Goal: Task Accomplishment & Management: Complete application form

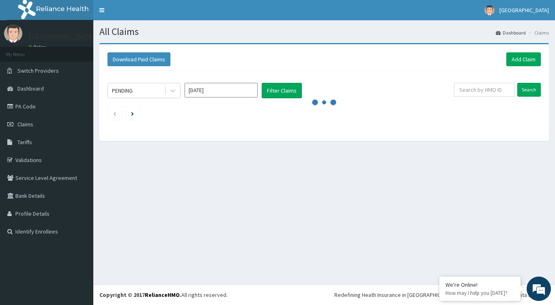
click at [22, 158] on link "Validations" at bounding box center [46, 160] width 93 height 18
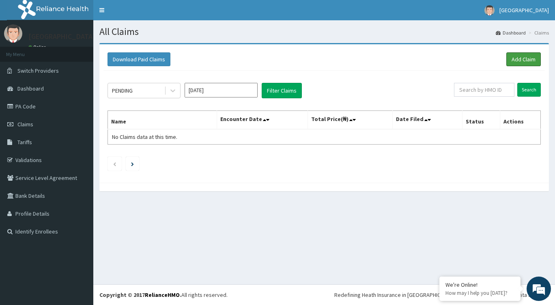
click at [530, 66] on link "Add Claim" at bounding box center [523, 59] width 34 height 14
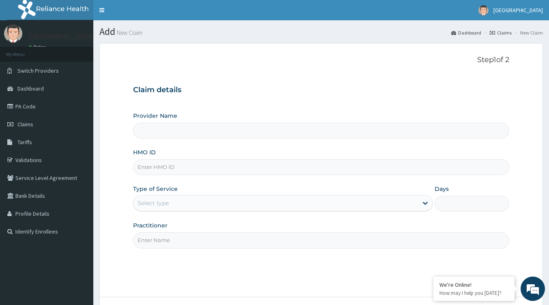
type input "Tip Top Hospital"
click at [178, 172] on input "HMO ID" at bounding box center [321, 167] width 376 height 16
type input "QCP/10000/A"
click at [172, 205] on div "Select type" at bounding box center [275, 202] width 284 height 13
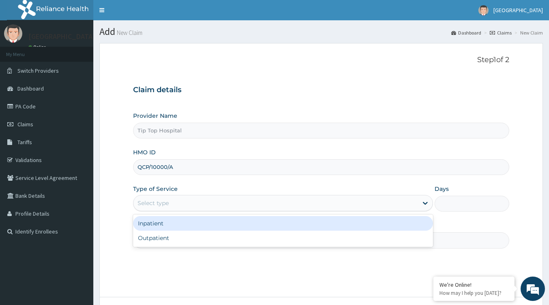
type input "D"
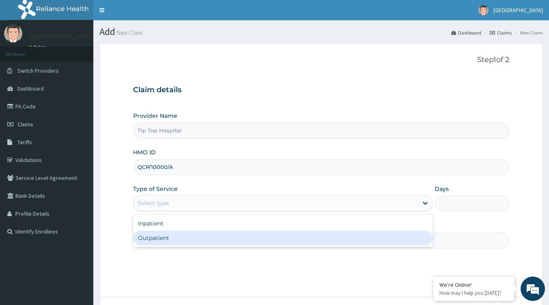
click at [167, 235] on div "Outpatient" at bounding box center [283, 237] width 300 height 15
type input "1"
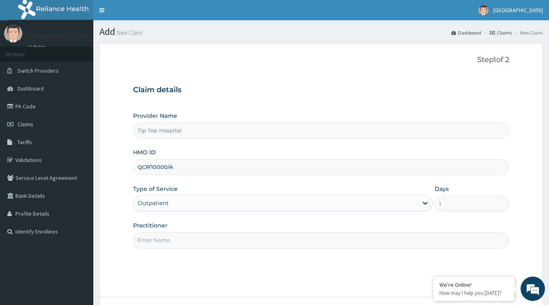
click at [199, 240] on input "Practitioner" at bounding box center [321, 240] width 376 height 16
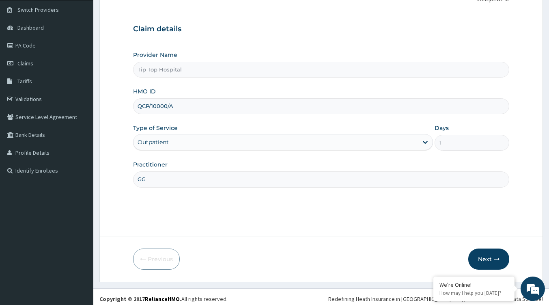
scroll to position [64, 0]
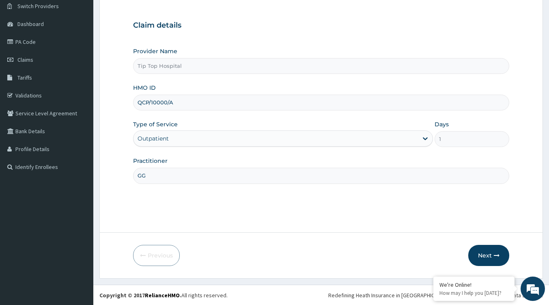
type input "GG"
click at [489, 250] on button "Next" at bounding box center [488, 254] width 41 height 21
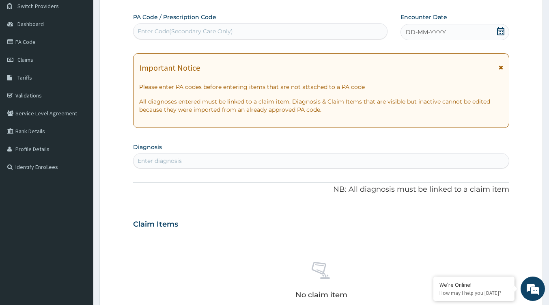
click at [214, 32] on div "Enter Code(Secondary Care Only)" at bounding box center [184, 31] width 95 height 8
paste input "PA/BE8F41"
type input "PA/BE8F41"
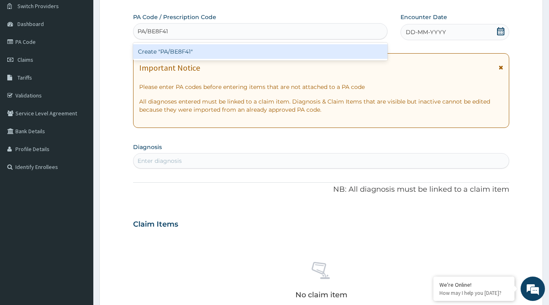
click at [219, 52] on div "Create "PA/BE8F41"" at bounding box center [260, 51] width 254 height 15
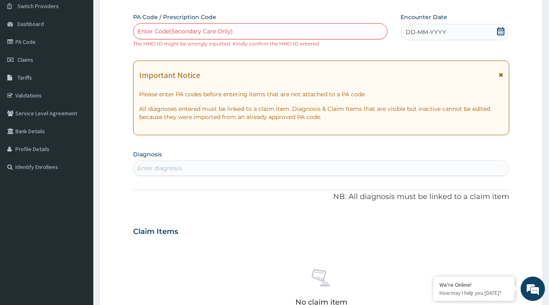
click at [203, 24] on div "Enter Code(Secondary Care Only)" at bounding box center [260, 31] width 254 height 16
drag, startPoint x: 204, startPoint y: 28, endPoint x: 153, endPoint y: 31, distance: 51.1
click at [153, 31] on div "Enter Code(Secondary Care Only)" at bounding box center [184, 31] width 95 height 8
click at [188, 32] on div "Enter Code(Secondary Care Only)" at bounding box center [184, 31] width 95 height 8
paste input "PA/BE8F41"
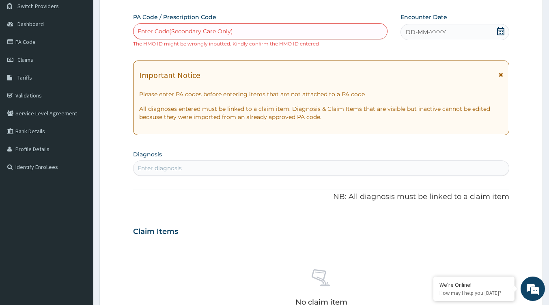
type input "PA/BE8F41"
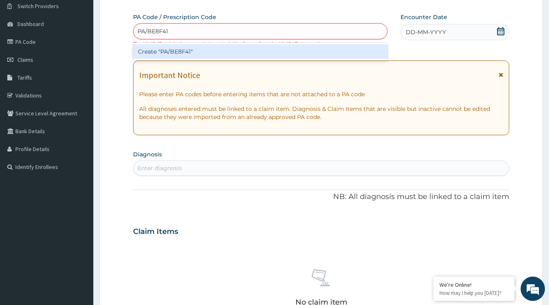
click at [180, 54] on div "Create "PA/BE8F41"" at bounding box center [260, 51] width 254 height 15
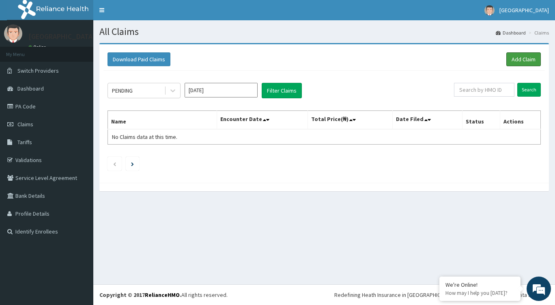
click at [512, 58] on link "Add Claim" at bounding box center [523, 59] width 34 height 14
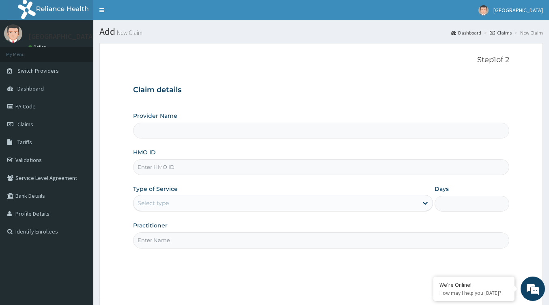
type input "Tip Top Hospital"
click at [157, 167] on input "HMO ID" at bounding box center [321, 167] width 376 height 16
paste input "QCP/10010/A"
type input "QCP/10010/A"
click at [187, 206] on div "Select type" at bounding box center [275, 202] width 284 height 13
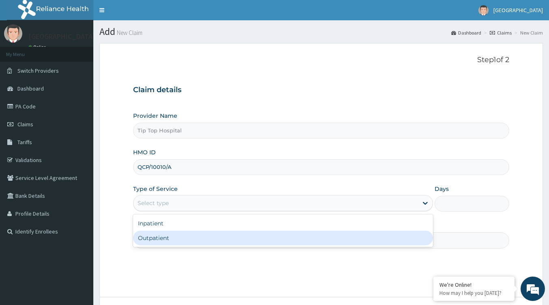
click at [171, 240] on div "Outpatient" at bounding box center [283, 237] width 300 height 15
type input "1"
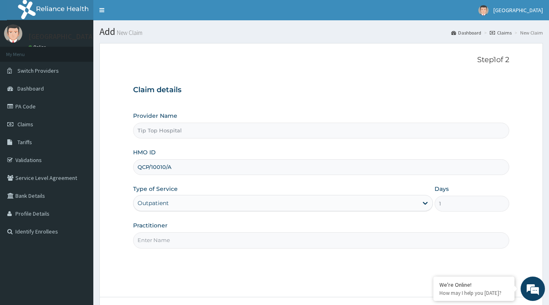
click at [250, 248] on div "Step 1 of 2 Claim details Provider Name Tip Top Hospital HMO ID QCP/10010/A Typ…" at bounding box center [321, 170] width 376 height 228
click at [243, 240] on input "Practitioner" at bounding box center [321, 240] width 376 height 16
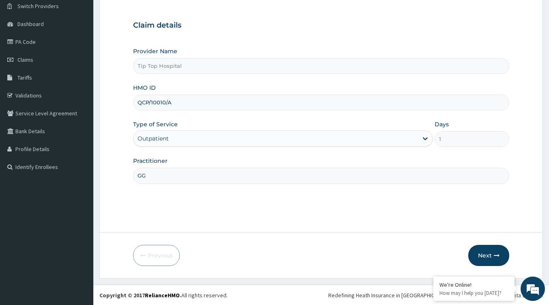
type input "GG"
click at [484, 255] on button "Next" at bounding box center [488, 254] width 41 height 21
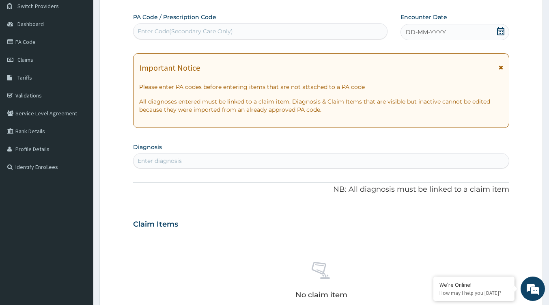
click at [221, 32] on div "Enter Code(Secondary Care Only)" at bounding box center [184, 31] width 95 height 8
paste input "QCP/10010/A"
type input "QCP/10010/A"
click at [188, 32] on div "QCP/10010/A" at bounding box center [259, 31] width 253 height 13
click at [184, 11] on div "Step 2 of 2 PA Code / Prescription Code Select is focused ,type to refine list,…" at bounding box center [321, 212] width 376 height 442
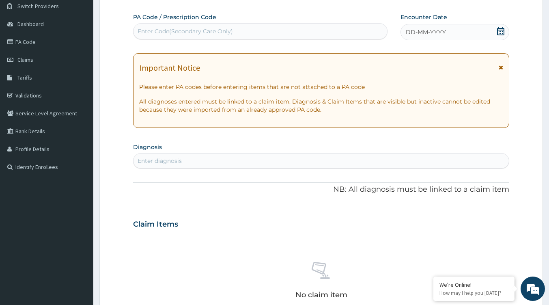
click at [34, 41] on link "PA Code" at bounding box center [46, 42] width 93 height 18
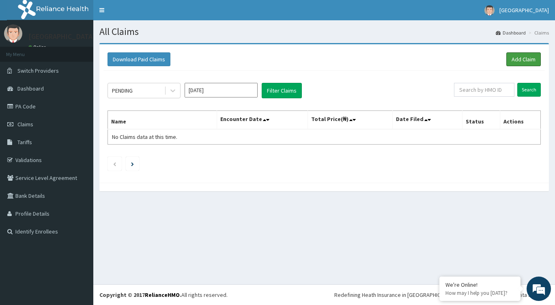
click at [524, 60] on link "Add Claim" at bounding box center [523, 59] width 34 height 14
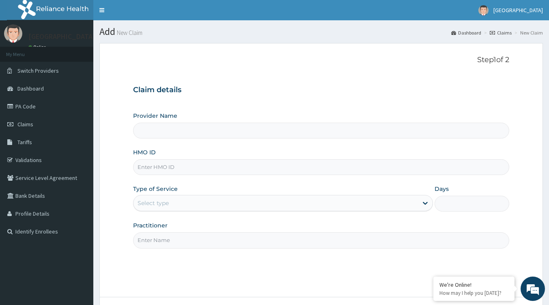
type input "Tip Top Hospital"
click at [169, 169] on input "HMO ID" at bounding box center [321, 167] width 376 height 16
paste input "QCP/10010/A"
type input "QCP/10010/A"
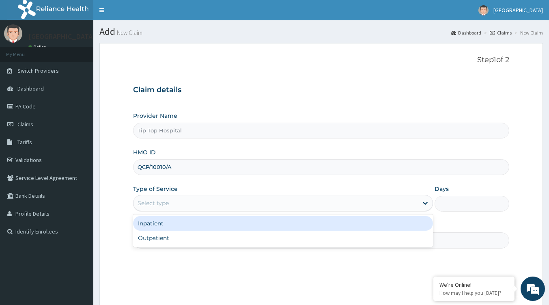
click at [178, 202] on div "Select type" at bounding box center [275, 202] width 284 height 13
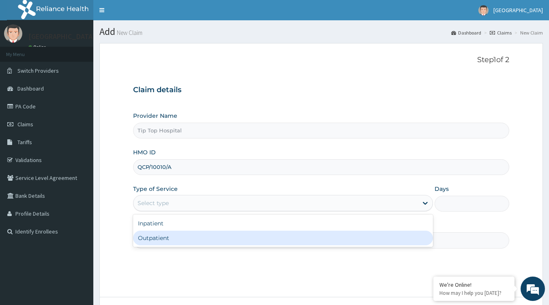
click at [171, 238] on div "Outpatient" at bounding box center [283, 237] width 300 height 15
type input "1"
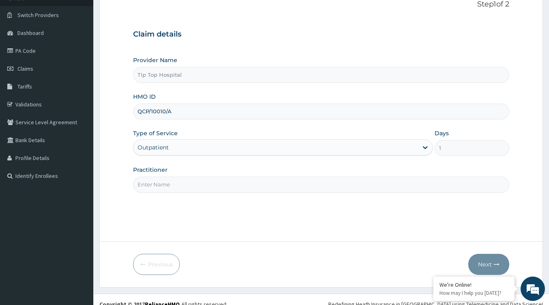
scroll to position [64, 0]
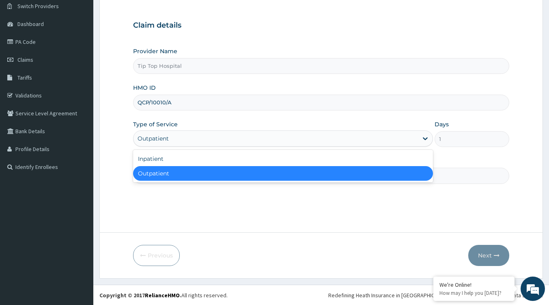
click at [184, 139] on div "Outpatient" at bounding box center [275, 138] width 284 height 13
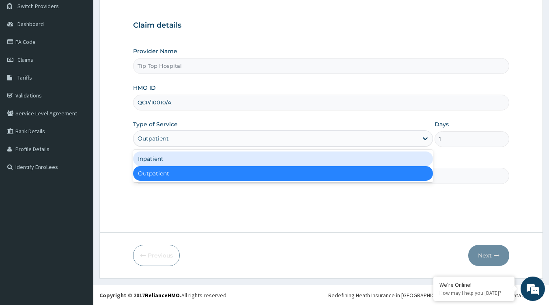
click at [179, 156] on div "Inpatient" at bounding box center [283, 158] width 300 height 15
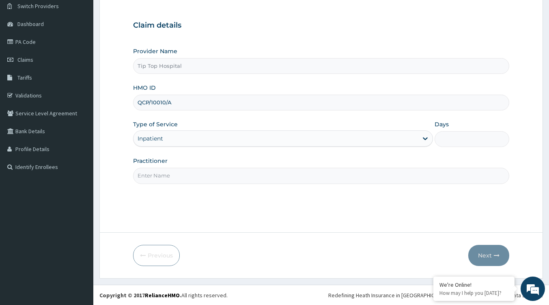
click at [179, 184] on div "Step 1 of 2 Claim details Provider Name Tip Top Hospital HMO ID QCP/10010/A Typ…" at bounding box center [321, 105] width 376 height 228
click at [186, 179] on input "Practitioner" at bounding box center [321, 175] width 376 height 16
type input "MD"
click at [462, 147] on div "Provider Name Tip Top Hospital HMO ID QCP/10010/A Type of Service Inpatient Day…" at bounding box center [321, 115] width 376 height 136
click at [461, 141] on input "Days" at bounding box center [471, 139] width 75 height 16
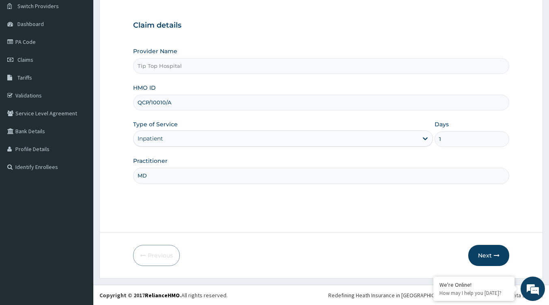
type input "1"
click at [487, 251] on button "Next" at bounding box center [488, 254] width 41 height 21
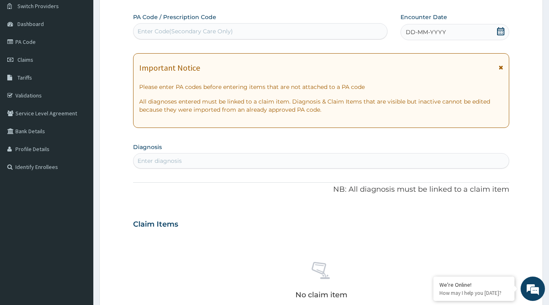
click at [216, 158] on div "Enter diagnosis" at bounding box center [320, 160] width 375 height 13
click at [244, 34] on div "Enter Code(Secondary Care Only)" at bounding box center [259, 31] width 253 height 13
type input "PA/BE8F41"
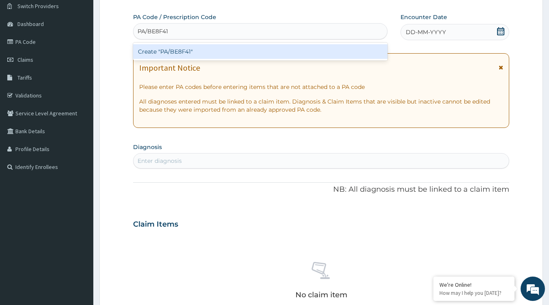
click at [222, 51] on div "Create "PA/BE8F41"" at bounding box center [260, 51] width 254 height 15
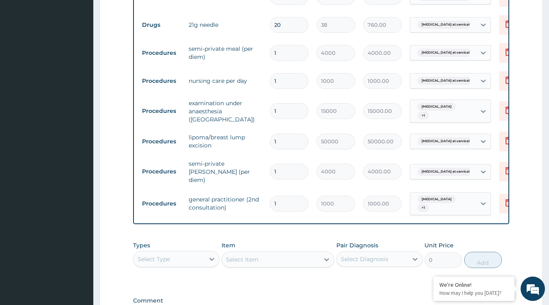
scroll to position [577, 0]
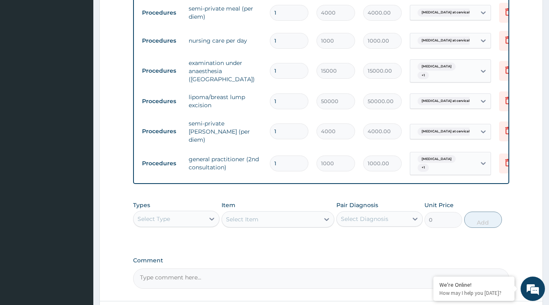
drag, startPoint x: 444, startPoint y: 176, endPoint x: 504, endPoint y: 175, distance: 60.4
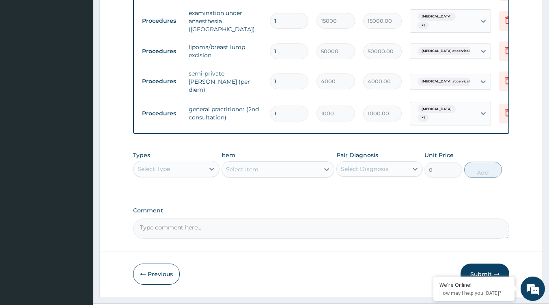
scroll to position [639, 0]
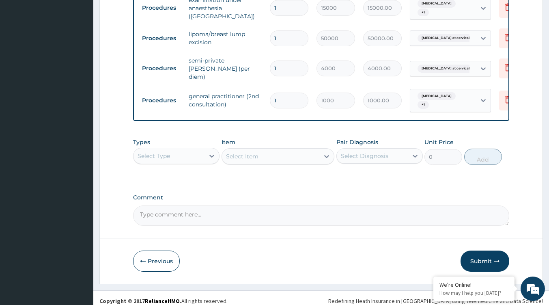
drag, startPoint x: 540, startPoint y: 202, endPoint x: 534, endPoint y: 202, distance: 5.3
